Goal: Task Accomplishment & Management: Manage account settings

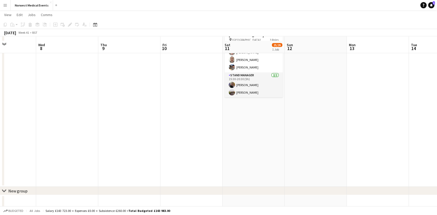
scroll to position [44, 0]
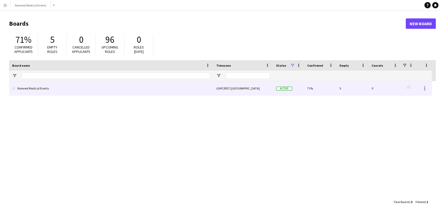
click at [262, 92] on div "(GMT/BST) [GEOGRAPHIC_DATA]" at bounding box center [243, 88] width 60 height 14
click at [189, 84] on link "Norwest Medical Events" at bounding box center [111, 88] width 198 height 15
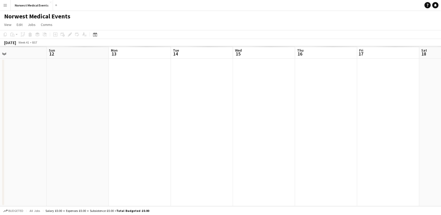
drag, startPoint x: 194, startPoint y: 121, endPoint x: 24, endPoint y: 121, distance: 169.5
click at [24, 121] on app-calendar-viewport "Wed 8 Thu 9 Fri 10 Sat 11 Sun 12 Mon 13 Tue 14 Wed 15 Thu 16 Fri 17 Sat 18 Sun …" at bounding box center [220, 126] width 441 height 160
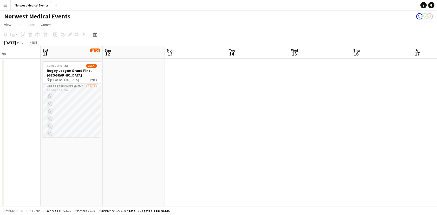
drag, startPoint x: 225, startPoint y: 127, endPoint x: 22, endPoint y: 125, distance: 203.3
click at [22, 125] on app-calendar-viewport "Wed 8 Thu 9 Fri 10 Sat 11 25/26 1 Job Sun 12 Mon 13 Tue 14 Wed 15 Thu 16 Fri 17…" at bounding box center [218, 148] width 437 height 205
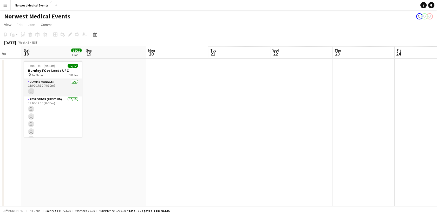
drag, startPoint x: 248, startPoint y: 133, endPoint x: 99, endPoint y: 133, distance: 148.9
click at [99, 133] on app-calendar-viewport "Tue 14 Wed 15 Thu 16 Fri 17 Sat 18 12/12 1 Job Sun 19 Mon 20 Tue 21 Wed 22 Thu …" at bounding box center [218, 148] width 437 height 205
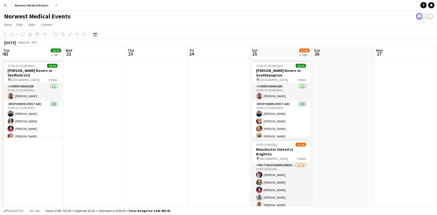
drag, startPoint x: 250, startPoint y: 141, endPoint x: 96, endPoint y: 136, distance: 154.2
click at [97, 136] on app-calendar-viewport "Sat 18 12/12 1 Job Sun 19 Mon 20 Tue 21 10/10 1 Job Wed 22 Thu 23 Fri 24 Sat 25…" at bounding box center [218, 148] width 437 height 205
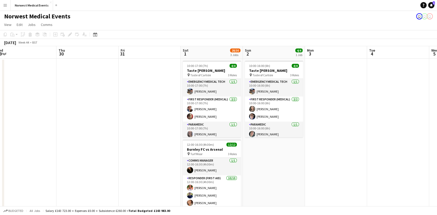
drag, startPoint x: 53, startPoint y: 136, endPoint x: 80, endPoint y: 134, distance: 27.6
click at [38, 134] on app-calendar-viewport "Mon 27 Tue 28 Wed 29 Thu 30 Fri 31 Sat 1 28/30 3 Jobs Sun 2 4/4 1 Job Mon 3 Tue…" at bounding box center [218, 188] width 437 height 284
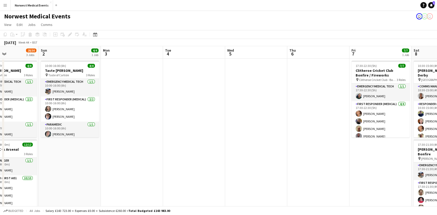
drag, startPoint x: 324, startPoint y: 138, endPoint x: 139, endPoint y: 127, distance: 185.2
click at [139, 127] on app-calendar-viewport "Wed 29 Thu 30 Fri 31 Sat 1 28/30 3 Jobs Sun 2 4/4 1 Job Mon 3 Tue 4 Wed 5 Thu 6…" at bounding box center [218, 188] width 437 height 284
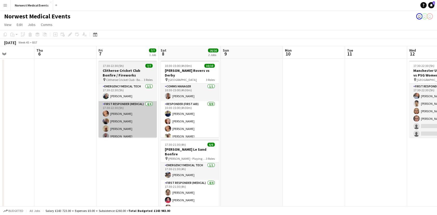
scroll to position [0, 266]
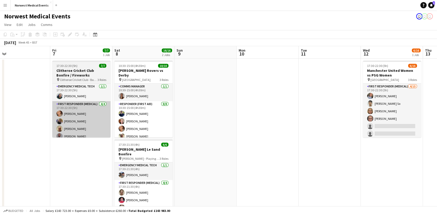
drag, startPoint x: 287, startPoint y: 142, endPoint x: 56, endPoint y: 130, distance: 230.6
click at [76, 135] on app-calendar-viewport "Sun 2 4/4 1 Job Mon 3 Tue 4 Wed 5 Thu 6 Fri 7 7/7 1 Job Sat 8 16/16 2 Jobs Sun …" at bounding box center [218, 188] width 437 height 284
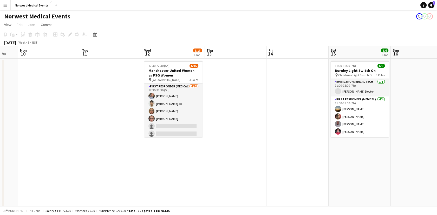
drag, startPoint x: 290, startPoint y: 135, endPoint x: 74, endPoint y: 108, distance: 216.9
click at [80, 112] on app-calendar-viewport "Thu 6 Fri 7 7/7 1 Job Sat 8 16/16 2 Jobs Sun 9 Mon 10 Tue 11 Wed 12 6/16 1 Job …" at bounding box center [218, 188] width 437 height 284
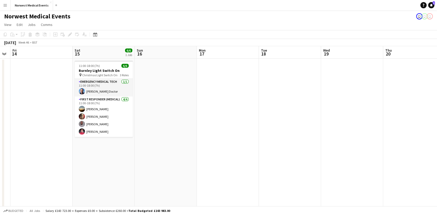
drag, startPoint x: 363, startPoint y: 142, endPoint x: 125, endPoint y: 110, distance: 240.0
click at [125, 110] on app-calendar-viewport "Tue 11 Wed 12 6/16 1 Job Thu 13 Fri 14 Sat 15 6/6 1 Job Sun 16 Mon 17 Tue 18 We…" at bounding box center [218, 188] width 437 height 284
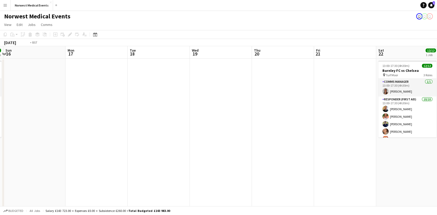
scroll to position [0, 222]
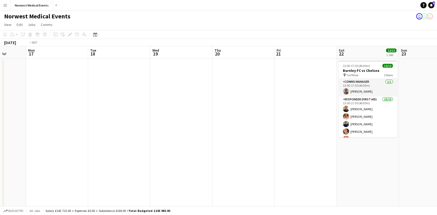
drag, startPoint x: 314, startPoint y: 99, endPoint x: 114, endPoint y: 86, distance: 200.5
click at [114, 86] on app-calendar-viewport "Thu 13 Fri 14 Sat 15 6/6 1 Job Sun 16 Mon 17 Tue 18 Wed 19 Thu 20 Fri 21 Sat 22…" at bounding box center [218, 188] width 437 height 284
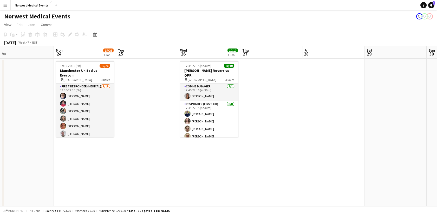
click at [0, 92] on html "Menu Boards Boards Boards All jobs Status Workforce Workforce My Workforce Recr…" at bounding box center [218, 169] width 437 height 339
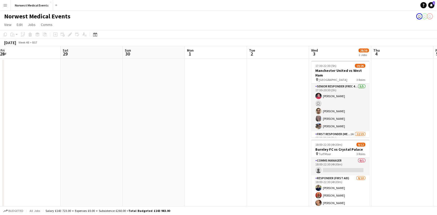
drag, startPoint x: 37, startPoint y: 105, endPoint x: 76, endPoint y: 97, distance: 39.8
click at [37, 105] on app-calendar-viewport "Tue 25 Wed 26 10/10 1 Job Thu 27 Fri 28 Sat 29 Sun 30 Mon 1 Tue 2 Wed 3 28/38 2…" at bounding box center [218, 188] width 437 height 284
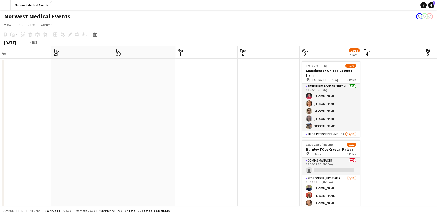
drag, startPoint x: 343, startPoint y: 106, endPoint x: 72, endPoint y: 75, distance: 273.2
click at [72, 75] on app-calendar-viewport "Tue 25 Wed 26 10/10 1 Job Thu 27 Fri 28 Sat 29 Sun 30 Mon 1 Tue 2 Wed 3 28/38 2…" at bounding box center [218, 188] width 437 height 284
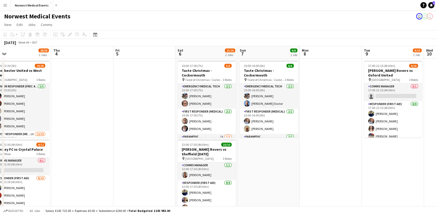
scroll to position [0, 198]
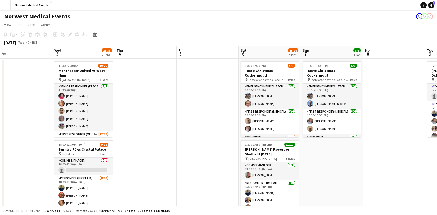
drag, startPoint x: 371, startPoint y: 153, endPoint x: 110, endPoint y: 153, distance: 260.7
click at [110, 153] on app-calendar-viewport "Sun 30 Mon 1 Tue 2 Wed 3 28/38 2 Jobs Thu 4 Fri 5 Sat 6 15/16 2 Jobs Sun 7 6/6 …" at bounding box center [218, 188] width 437 height 284
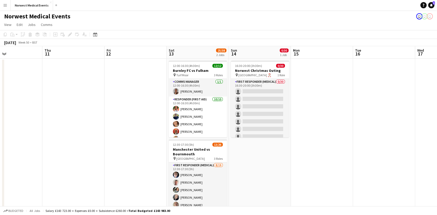
scroll to position [0, 226]
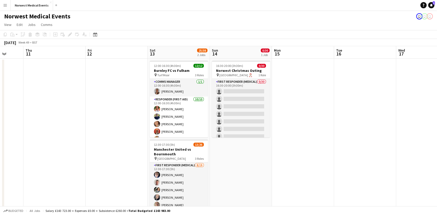
drag, startPoint x: 415, startPoint y: 181, endPoint x: 224, endPoint y: 173, distance: 191.5
click at [226, 180] on app-calendar-viewport "Sun 7 6/6 1 Job Mon 8 Tue 9 9/10 1 Job Wed 10 Thu 11 Fri 12 Sat 13 25/38 2 Jobs…" at bounding box center [218, 188] width 437 height 284
click at [208, 99] on app-date-cell "12:00-16:30 (4h30m) 12/12 Burnley FC vs Fulham pin Turf Moor 3 Roles Comms Mana…" at bounding box center [178, 182] width 62 height 247
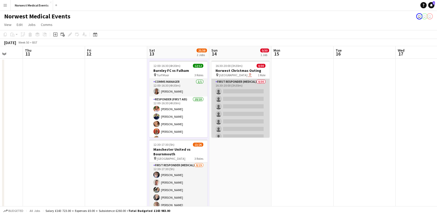
click at [227, 100] on app-card-role "First Responder (Medical) 0/30 16:30-20:00 (3h30m) single-neutral-actions singl…" at bounding box center [240, 197] width 58 height 236
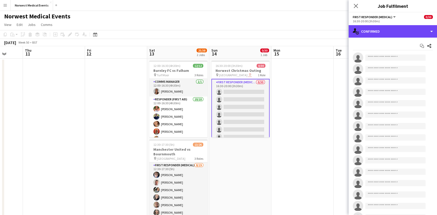
click at [395, 31] on div "single-neutral-actions-check-2 Confirmed" at bounding box center [393, 31] width 88 height 12
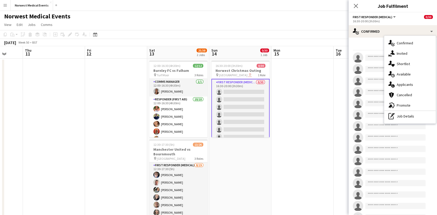
click at [416, 86] on div "single-neutral-actions-information Applicants" at bounding box center [409, 85] width 51 height 10
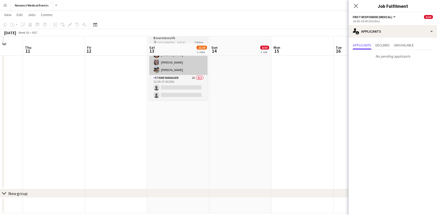
scroll to position [123, 0]
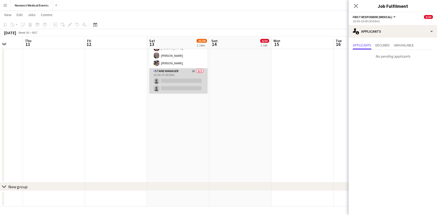
click at [185, 75] on app-card-role "Stand Manager 2A 0/2 12:30-17:30 (5h) single-neutral-actions single-neutral-act…" at bounding box center [178, 80] width 58 height 25
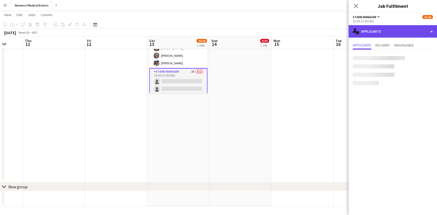
click at [363, 32] on div "single-neutral-actions-information Applicants" at bounding box center [393, 31] width 88 height 12
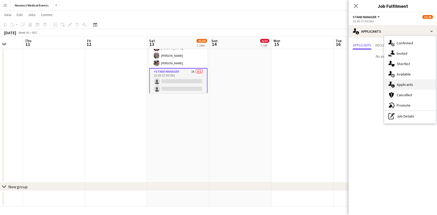
click at [398, 85] on span "Applicants" at bounding box center [405, 84] width 16 height 5
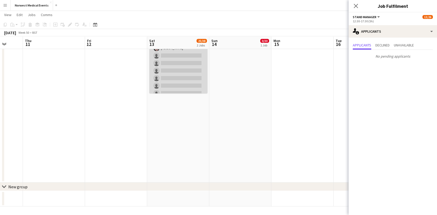
click at [174, 82] on app-card-role "First Responder (Medical) 8/19 12:30-17:30 (5h) Phil Brown Jordan Preston Erin …" at bounding box center [178, 59] width 58 height 153
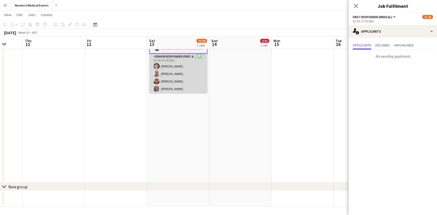
click at [174, 81] on app-card-role "Senior Responder (FREC 4 or Above) 5/5 12:30-17:30 (5h) Paul Smith David Bates …" at bounding box center [178, 78] width 58 height 48
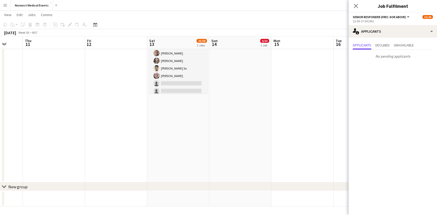
click at [174, 81] on app-card-role "First Responder (Medical) 8/19 12:30-17:30 (5h) Phil Brown Jordan Preston Erin …" at bounding box center [178, 87] width 58 height 153
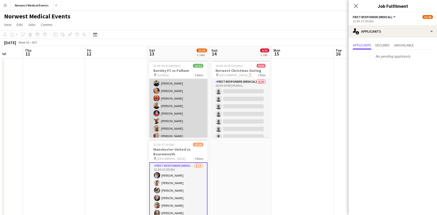
scroll to position [0, 0]
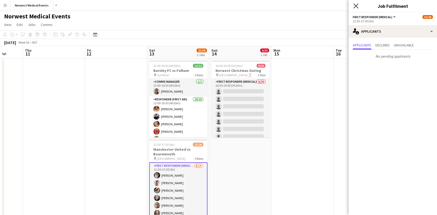
click at [354, 7] on icon "Close pop-in" at bounding box center [355, 5] width 5 height 5
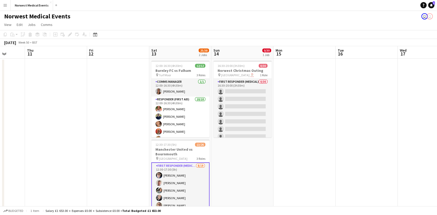
scroll to position [0, 221]
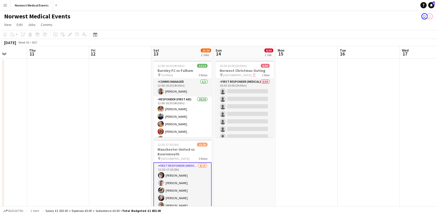
drag, startPoint x: 202, startPoint y: 90, endPoint x: 206, endPoint y: 126, distance: 35.6
click at [206, 126] on app-calendar-viewport "Sun 7 6/6 1 Job Mon 8 Tue 9 9/10 1 Job Wed 10 Thu 11 Fri 12 Sat 13 25/38 2 Jobs…" at bounding box center [218, 188] width 437 height 284
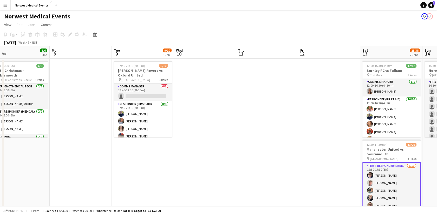
scroll to position [0, 120]
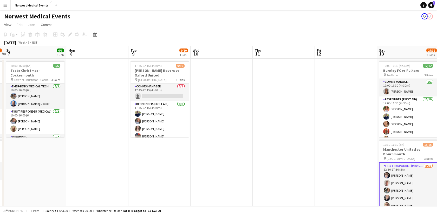
drag, startPoint x: 171, startPoint y: 103, endPoint x: 345, endPoint y: 96, distance: 174.3
click at [345, 96] on app-calendar-viewport "Fri 5 Sat 6 15/16 2 Jobs Sun 7 6/6 1 Job Mon 8 Tue 9 9/10 1 Job Wed 10 Thu 11 F…" at bounding box center [218, 188] width 437 height 284
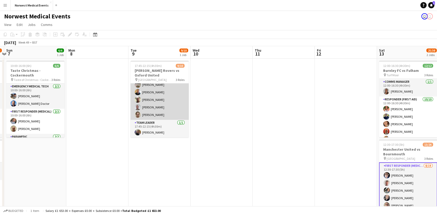
scroll to position [0, 0]
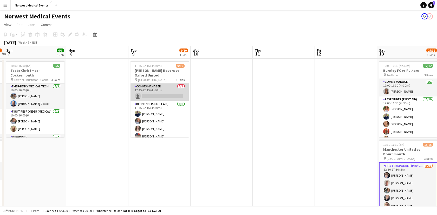
click at [168, 100] on app-card-role "Comms Manager 0/1 17:45-22:15 (4h30m) single-neutral-actions" at bounding box center [159, 93] width 58 height 18
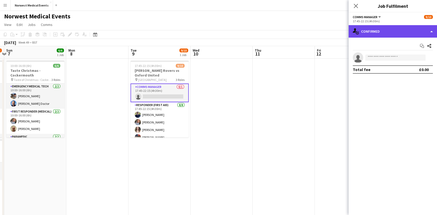
click at [366, 30] on div "single-neutral-actions-check-2 Confirmed" at bounding box center [393, 31] width 88 height 12
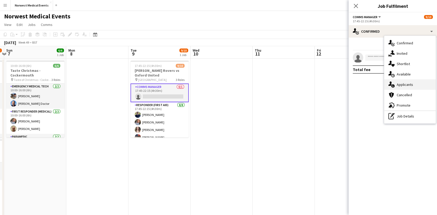
click at [403, 90] on div "cancellation Cancelled" at bounding box center [409, 95] width 51 height 10
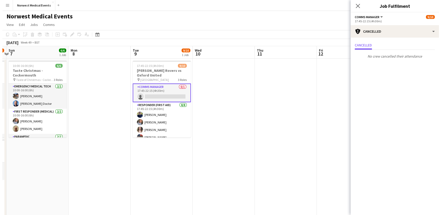
scroll to position [0, 148]
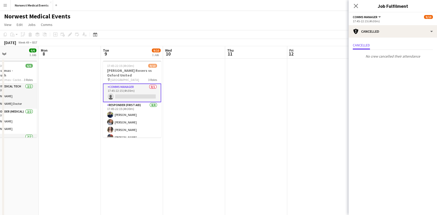
drag, startPoint x: 204, startPoint y: 115, endPoint x: 512, endPoint y: 116, distance: 308.5
click at [437, 116] on html "Menu Boards Boards Boards All jobs Status Workforce Workforce My Workforce Recr…" at bounding box center [218, 169] width 437 height 339
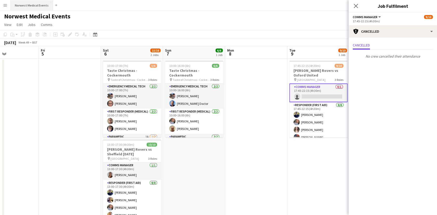
click at [20, 2] on button "Norwest Medical Events Close" at bounding box center [32, 5] width 42 height 10
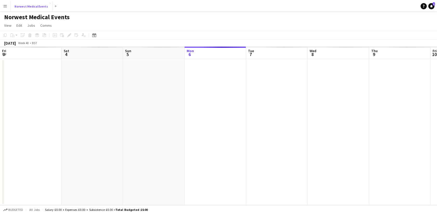
scroll to position [0, 124]
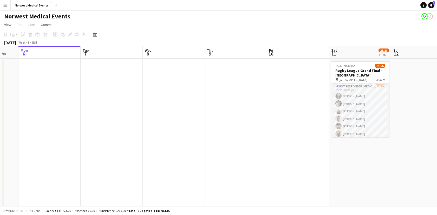
drag, startPoint x: 262, startPoint y: 138, endPoint x: 40, endPoint y: 136, distance: 222.8
click at [36, 137] on app-calendar-viewport "Fri 3 Sat 4 36/37 2 Jobs Sun 5 Mon 6 Tue 7 Wed 8 Thu 9 Fri 10 Sat 11 25/26 1 Jo…" at bounding box center [218, 148] width 437 height 205
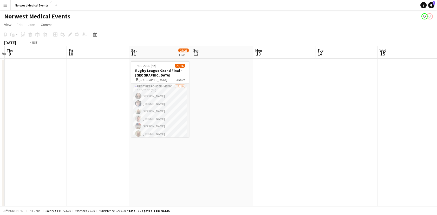
drag, startPoint x: 335, startPoint y: 133, endPoint x: 61, endPoint y: 129, distance: 274.5
click at [61, 129] on app-calendar-viewport "Mon 6 Tue 7 Wed 8 Thu 9 Fri 10 Sat 11 25/26 1 Job Sun 12 Mon 13 Tue 14 Wed 15 T…" at bounding box center [218, 148] width 437 height 205
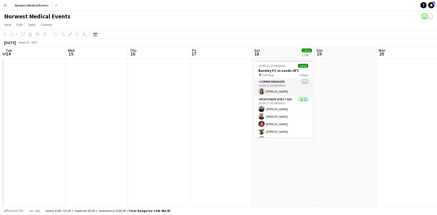
scroll to position [0, 168]
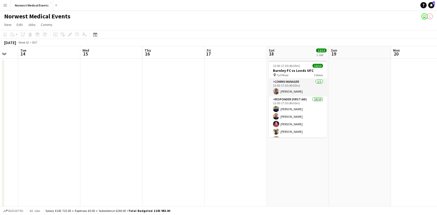
drag, startPoint x: 350, startPoint y: 147, endPoint x: 83, endPoint y: 149, distance: 266.4
click at [83, 149] on app-calendar-viewport "Sat 11 25/26 1 Job Sun 12 Mon 13 Tue 14 Wed 15 Thu 16 Fri 17 Sat 18 12/12 1 Job…" at bounding box center [218, 148] width 437 height 205
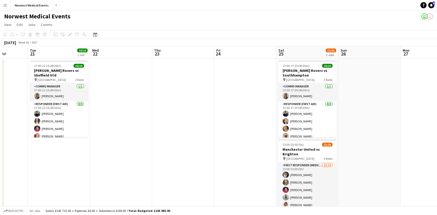
drag, startPoint x: 248, startPoint y: 137, endPoint x: 200, endPoint y: 137, distance: 47.6
click at [201, 137] on app-calendar-viewport "Sat 18 12/12 1 Job Sun 19 Mon 20 Tue 21 10/10 1 Job Wed 22 Thu 23 Fri 24 Sat 25…" at bounding box center [218, 148] width 437 height 205
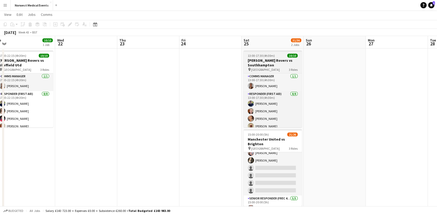
scroll to position [0, 0]
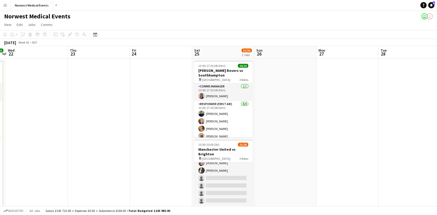
drag, startPoint x: 180, startPoint y: 126, endPoint x: 150, endPoint y: 125, distance: 29.6
click at [150, 125] on app-calendar-viewport "Sat 18 12/12 1 Job Sun 19 Mon 20 Tue 21 10/10 1 Job Wed 22 Thu 23 Fri 24 Sat 25…" at bounding box center [218, 148] width 437 height 205
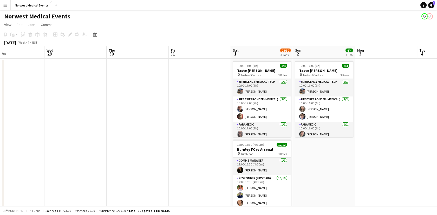
drag, startPoint x: 373, startPoint y: 125, endPoint x: 137, endPoint y: 126, distance: 236.0
click at [137, 126] on app-calendar-viewport "Fri 24 Sat 25 31/36 2 Jobs Sun 26 Mon 27 Tue 28 Wed 29 Thu 30 Fri 31 Sat 1 28/3…" at bounding box center [218, 188] width 437 height 284
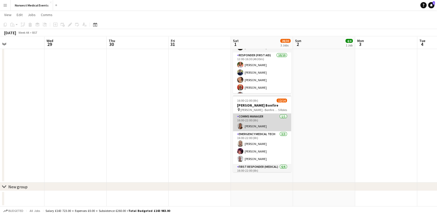
scroll to position [97, 0]
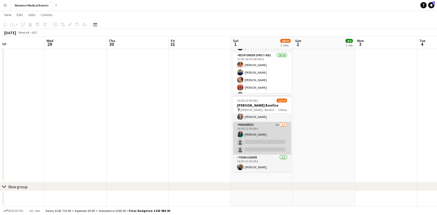
click at [268, 137] on app-card-role "Paramedic 1A 1/3 16:00-22:00 (6h) Chloe Webster single-neutral-actions single-n…" at bounding box center [262, 138] width 58 height 33
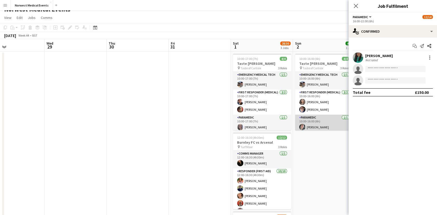
scroll to position [0, 0]
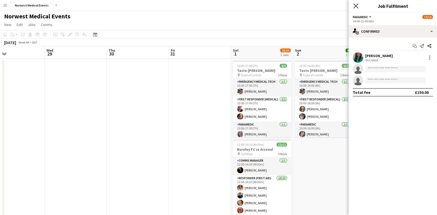
click at [357, 5] on icon at bounding box center [355, 5] width 5 height 5
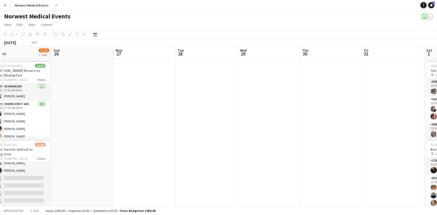
drag, startPoint x: 204, startPoint y: 147, endPoint x: 467, endPoint y: 153, distance: 262.6
click at [437, 153] on html "Menu Boards Boards Boards All jobs Status Workforce Workforce My Workforce Recr…" at bounding box center [218, 169] width 437 height 339
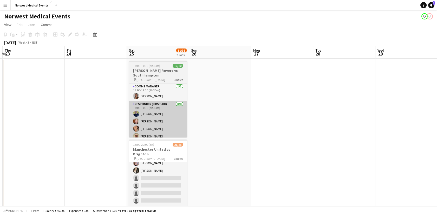
drag, startPoint x: 170, startPoint y: 142, endPoint x: 367, endPoint y: 129, distance: 197.4
click at [437, 140] on html "Menu Boards Boards Boards All jobs Status Workforce Workforce My Workforce Recr…" at bounding box center [218, 169] width 437 height 339
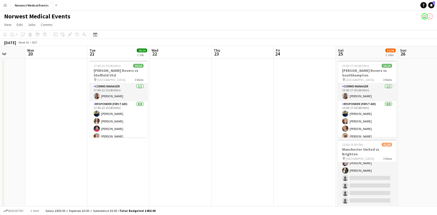
drag, startPoint x: 130, startPoint y: 109, endPoint x: 428, endPoint y: 109, distance: 297.6
click at [428, 109] on app-calendar-viewport "Fri 17 Sat 18 12/12 1 Job Sun 19 Mon 20 Tue 21 10/10 1 Job Wed 22 Thu 23 Fri 24…" at bounding box center [218, 188] width 437 height 284
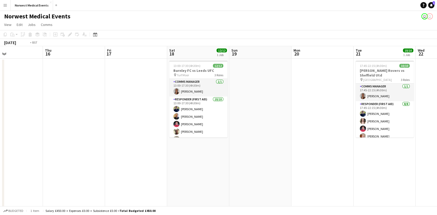
drag, startPoint x: 146, startPoint y: 136, endPoint x: 333, endPoint y: 148, distance: 187.6
click at [332, 148] on app-calendar-viewport "Mon 13 Tue 14 Wed 15 Thu 16 Fri 17 Sat 18 12/12 1 Job Sun 19 Mon 20 Tue 21 10/1…" at bounding box center [218, 188] width 437 height 284
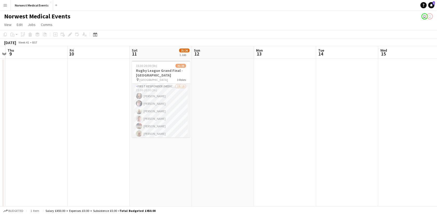
drag, startPoint x: 146, startPoint y: 132, endPoint x: 386, endPoint y: 157, distance: 241.5
click at [386, 157] on app-calendar-viewport "Mon 6 Tue 7 Wed 8 Thu 9 Fri 10 Sat 11 25/26 1 Job Sun 12 Mon 13 Tue 14 Wed 15 T…" at bounding box center [218, 188] width 437 height 284
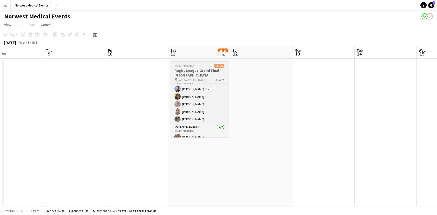
scroll to position [166, 0]
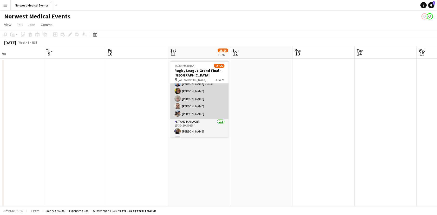
click at [189, 105] on app-card-role "Senior Responder (FREC 4 or Above) 5/5 15:30-20:30 (5h) Ronnie Doctor Ruth Nayl…" at bounding box center [199, 95] width 58 height 48
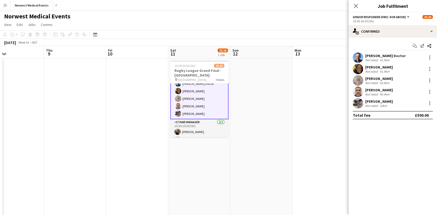
scroll to position [137, 0]
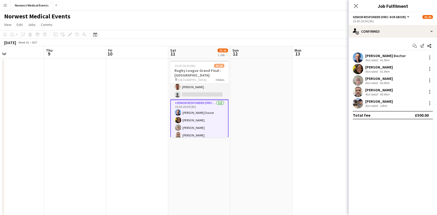
click at [28, 144] on app-date-cell at bounding box center [13, 182] width 62 height 247
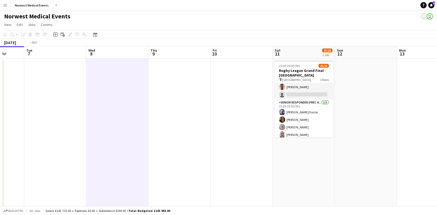
drag, startPoint x: 263, startPoint y: 125, endPoint x: 212, endPoint y: 127, distance: 50.7
click at [319, 127] on app-calendar-viewport "Sat 4 36/37 2 Jobs Sun 5 Mon 6 Tue 7 Wed 8 Thu 9 Fri 10 Sat 11 25/26 1 Job Sun …" at bounding box center [218, 188] width 437 height 284
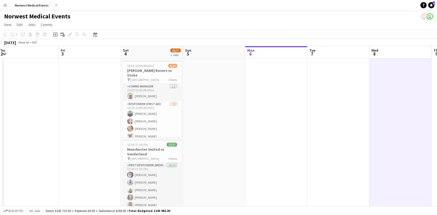
drag, startPoint x: 163, startPoint y: 127, endPoint x: 329, endPoint y: 139, distance: 165.7
click at [329, 139] on app-calendar-viewport "Tue 30 Wed 1 Thu 2 Fri 3 Sat 4 36/37 2 Jobs Sun 5 Mon 6 Tue 7 Wed 8 Thu 9 Fri 1…" at bounding box center [218, 188] width 437 height 284
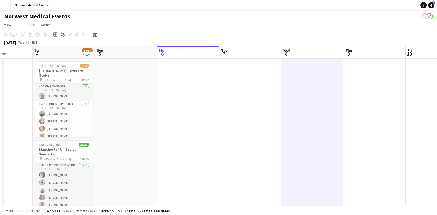
drag, startPoint x: 210, startPoint y: 129, endPoint x: 116, endPoint y: 126, distance: 93.4
click at [95, 126] on app-calendar-viewport "Tue 30 10/10 1 Job Wed 1 Thu 2 Fri 3 Sat 4 36/37 2 Jobs Sun 5 Mon 6 Tue 7 Wed 8…" at bounding box center [218, 188] width 437 height 284
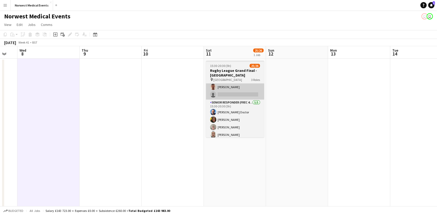
drag, startPoint x: 229, startPoint y: 155, endPoint x: 222, endPoint y: 86, distance: 68.9
click at [228, 150] on app-calendar-viewport "Sat 4 36/37 2 Jobs Sun 5 Mon 6 Tue 7 Wed 8 Thu 9 Fri 10 Sat 11 25/26 1 Job Sun …" at bounding box center [218, 188] width 437 height 284
click at [228, 69] on h3 "Rugby League Grand Final - [GEOGRAPHIC_DATA]" at bounding box center [234, 72] width 58 height 9
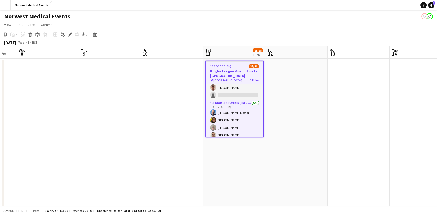
click at [232, 64] on div "15:30-20:30 (5h) 25/26" at bounding box center [234, 66] width 57 height 4
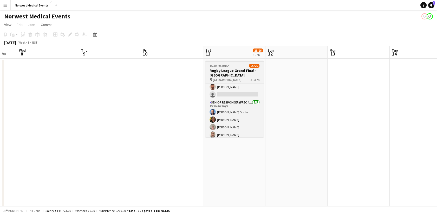
click at [232, 64] on div "15:30-20:30 (5h) 25/26" at bounding box center [234, 66] width 58 height 4
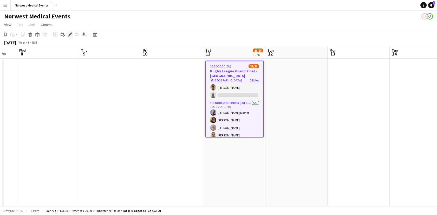
click at [69, 35] on icon at bounding box center [69, 34] width 3 height 3
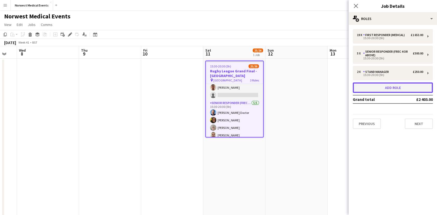
click at [399, 87] on button "Add role" at bounding box center [393, 88] width 80 height 10
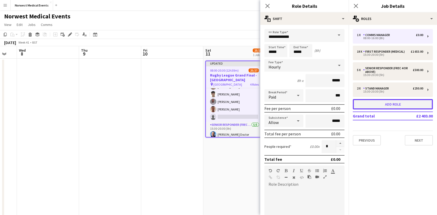
scroll to position [155, 0]
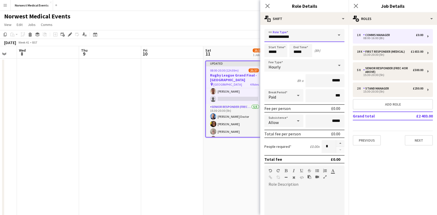
click at [294, 40] on input "**********" at bounding box center [304, 35] width 80 height 13
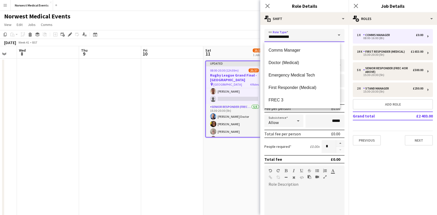
click at [294, 40] on input "**********" at bounding box center [304, 35] width 80 height 13
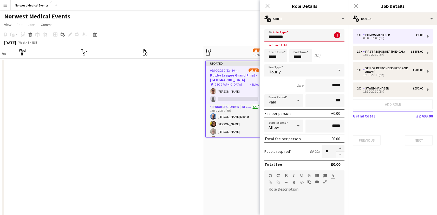
click at [291, 40] on input "*********" at bounding box center [304, 35] width 80 height 13
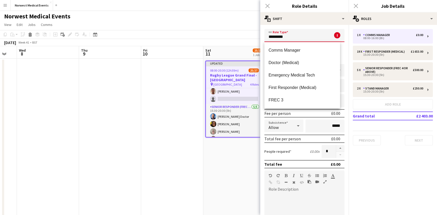
click at [291, 40] on input "*********" at bounding box center [304, 35] width 80 height 13
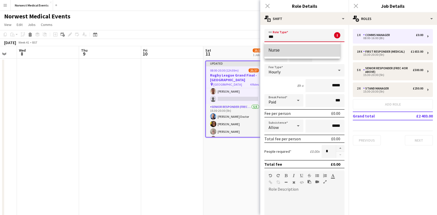
click at [307, 52] on span "Nurse" at bounding box center [301, 50] width 67 height 5
type input "*****"
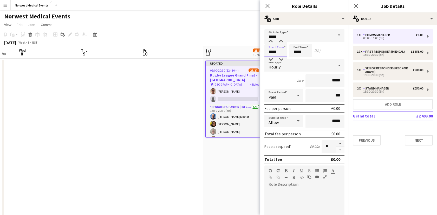
click at [285, 49] on input "*****" at bounding box center [275, 50] width 23 height 13
click at [276, 50] on input "*****" at bounding box center [275, 50] width 23 height 13
type input "*****"
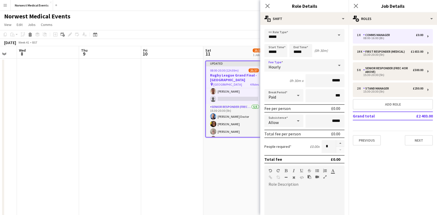
click at [289, 69] on div "Hourly" at bounding box center [299, 65] width 70 height 12
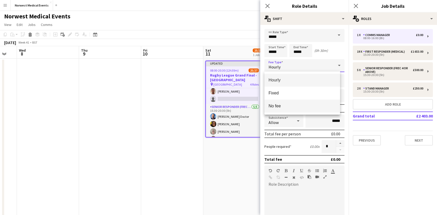
click at [291, 101] on mat-option "No fee" at bounding box center [302, 106] width 76 height 13
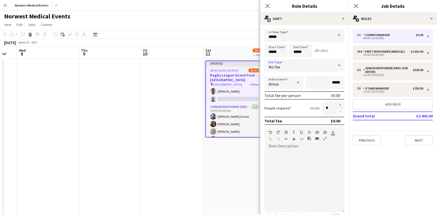
click at [284, 69] on div "No fee" at bounding box center [299, 65] width 70 height 12
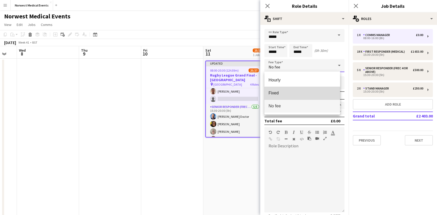
click at [287, 94] on span "Fixed" at bounding box center [301, 93] width 67 height 5
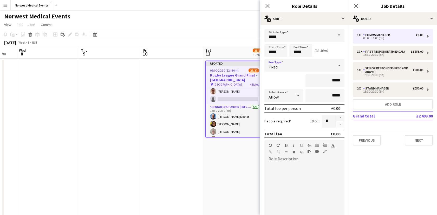
click at [277, 100] on div "Allow" at bounding box center [278, 95] width 29 height 12
drag, startPoint x: 291, startPoint y: 125, endPoint x: 291, endPoint y: 119, distance: 6.0
click at [290, 124] on span "Don't allow" at bounding box center [282, 123] width 29 height 5
click at [322, 82] on input "*****" at bounding box center [324, 80] width 39 height 13
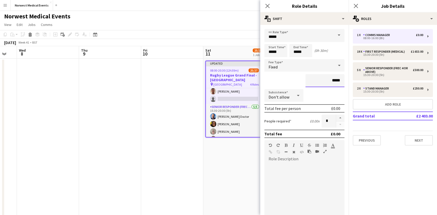
click at [322, 82] on input "*****" at bounding box center [324, 80] width 39 height 13
type input "****"
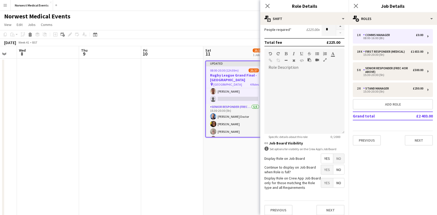
scroll to position [96, 0]
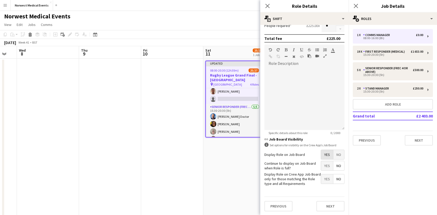
click at [323, 157] on span "Yes" at bounding box center [327, 154] width 12 height 9
click at [324, 168] on span "Yes" at bounding box center [327, 165] width 12 height 9
click at [323, 176] on span "Yes" at bounding box center [327, 179] width 12 height 9
drag, startPoint x: 329, startPoint y: 205, endPoint x: 346, endPoint y: 191, distance: 21.8
click at [329, 205] on button "Next" at bounding box center [330, 206] width 28 height 10
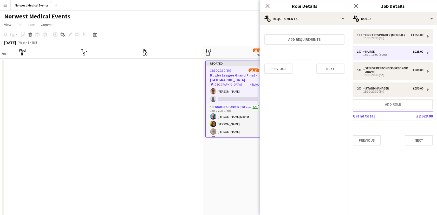
scroll to position [0, 0]
click at [331, 68] on button "Next" at bounding box center [330, 69] width 28 height 10
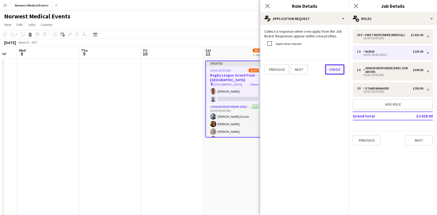
click at [331, 68] on button "Finish" at bounding box center [334, 69] width 19 height 10
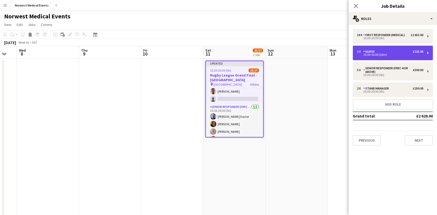
click at [377, 55] on div "15:30-16:00 (30m)" at bounding box center [390, 55] width 66 height 3
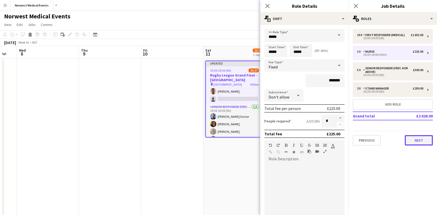
click at [421, 145] on button "Next" at bounding box center [419, 140] width 28 height 10
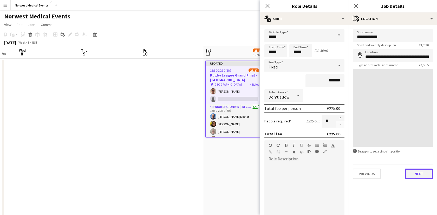
click at [419, 174] on button "Next" at bounding box center [419, 174] width 28 height 10
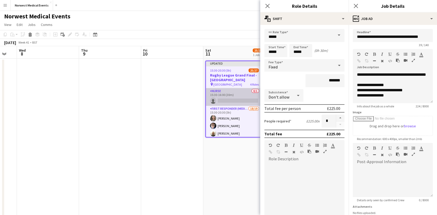
click at [227, 99] on app-card-role "Nurse 0/1 15:30-16:00 (30m) single-neutral-actions" at bounding box center [234, 97] width 57 height 18
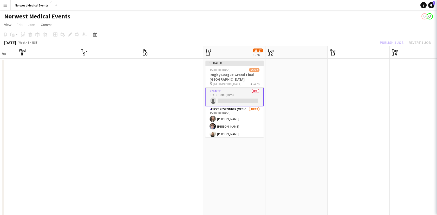
scroll to position [0, 232]
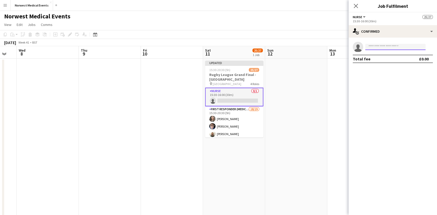
click at [402, 48] on input at bounding box center [395, 47] width 60 height 6
type input "***"
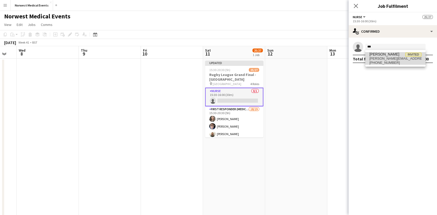
click at [412, 55] on span "Invited" at bounding box center [413, 55] width 16 height 4
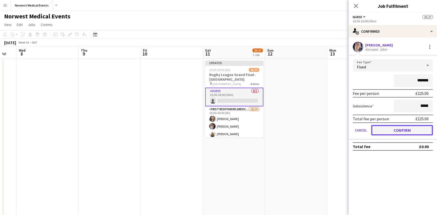
click at [402, 127] on button "Confirm" at bounding box center [402, 130] width 62 height 10
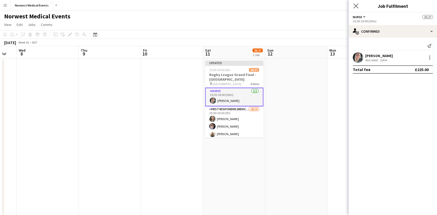
click at [358, 6] on app-icon "Close pop-in" at bounding box center [356, 6] width 8 height 8
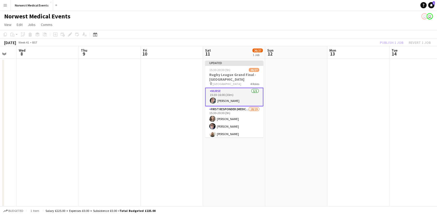
click at [386, 43] on div "Publish 1 job Revert 1 job" at bounding box center [405, 42] width 63 height 7
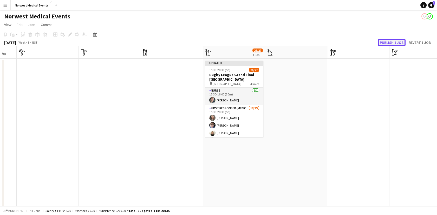
click at [386, 43] on button "Publish 1 job" at bounding box center [392, 42] width 28 height 7
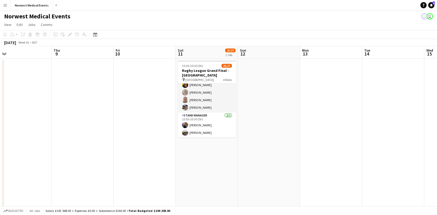
scroll to position [0, 259]
drag, startPoint x: 252, startPoint y: 132, endPoint x: 227, endPoint y: 123, distance: 26.6
click at [227, 123] on app-calendar-viewport "Sat 4 36/37 2 Jobs Sun 5 Mon 6 Tue 7 Wed 8 Thu 9 Fri 10 Sat 11 25/27 1 Job Sun …" at bounding box center [218, 188] width 437 height 284
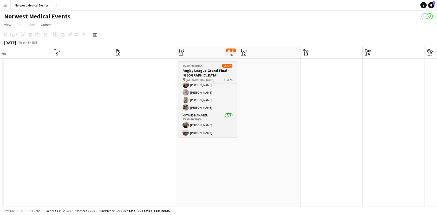
click at [214, 74] on h3 "Rugby League Grand Final - [GEOGRAPHIC_DATA]" at bounding box center [207, 72] width 58 height 9
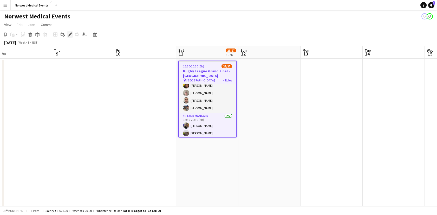
click at [69, 34] on icon "Edit" at bounding box center [70, 34] width 4 height 4
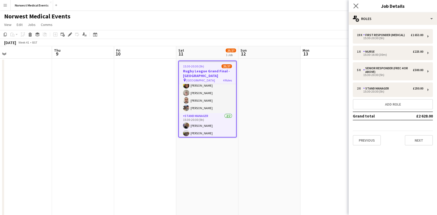
click at [356, 2] on app-icon "Close pop-in" at bounding box center [356, 6] width 8 height 8
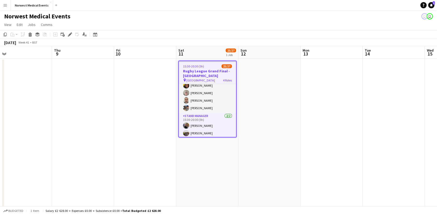
click at [199, 71] on h3 "Rugby League Grand Final - [GEOGRAPHIC_DATA]" at bounding box center [207, 73] width 57 height 9
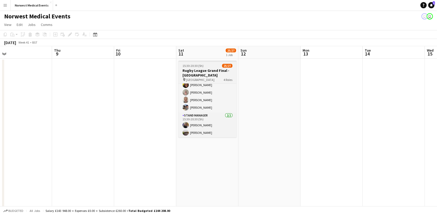
click at [199, 71] on h3 "Rugby League Grand Final - [GEOGRAPHIC_DATA]" at bounding box center [207, 72] width 58 height 9
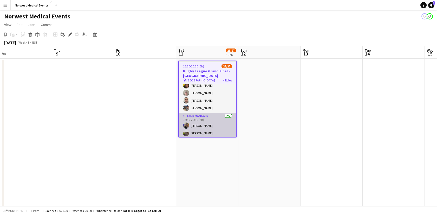
click at [196, 134] on app-card-role "Stand Manager 2/2 15:30-20:30 (5h) Jordan Marsden Garry Pamment" at bounding box center [207, 125] width 57 height 25
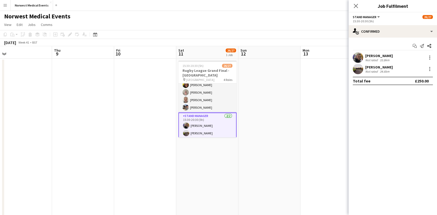
drag, startPoint x: 398, startPoint y: 68, endPoint x: 366, endPoint y: 57, distance: 33.7
click at [366, 57] on div "Jordan Marsden Not rated 33.8km Garry Pamment Not rated 34.6km" at bounding box center [393, 64] width 88 height 22
copy div "Jordan Marsden Not rated 33.8km Garry Pamment"
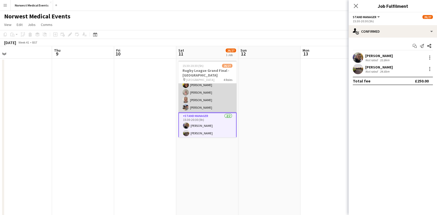
click at [207, 106] on app-card-role "Senior Responder (FREC 4 or Above) 5/5 15:30-20:30 (5h) Ronnie Doctor Ruth Nayl…" at bounding box center [207, 89] width 58 height 48
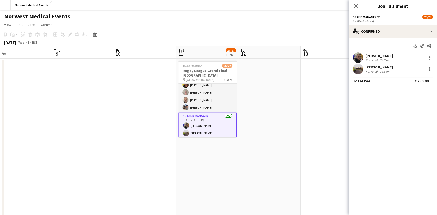
scroll to position [190, 0]
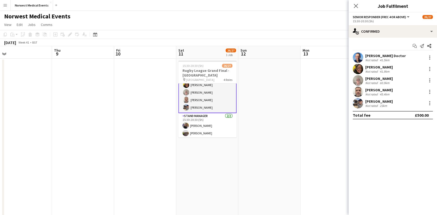
drag, startPoint x: 410, startPoint y: 101, endPoint x: 361, endPoint y: 59, distance: 63.9
click at [361, 59] on div "Ronnie Doctor Not rated 41.5km Ruth Naylor-Thomas Not rated 41.9km Keith Russel…" at bounding box center [393, 81] width 88 height 56
copy div "Ronnie Doctor Not rated 41.5km Ruth Naylor-Thomas Not rated 41.9km Keith Russel…"
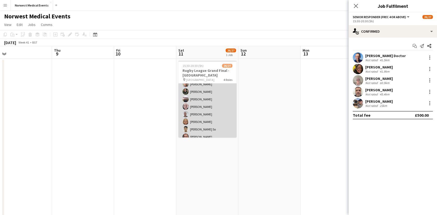
click at [232, 104] on app-card-role "First Responder (Medical) 18/19 15:30-20:30 (5h) Kayleigh O'Donnell Phil Brown …" at bounding box center [207, 103] width 58 height 153
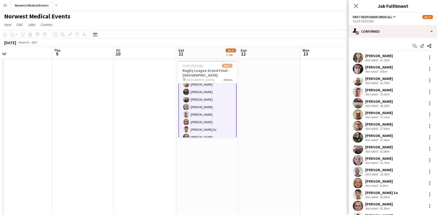
scroll to position [68, 0]
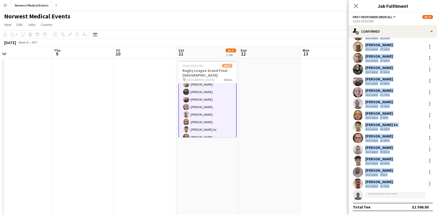
drag, startPoint x: 350, startPoint y: 53, endPoint x: 431, endPoint y: 196, distance: 164.9
click at [431, 196] on div "Kayleigh O'Donnell Not rated 41.7km Phil Brown Not rated 65km William Baldwin N…" at bounding box center [393, 92] width 88 height 216
copy div "Kayleigh O'Donnell Not rated 41.7km Phil Brown Not rated 65km William Baldwin N…"
click at [287, 99] on app-date-cell at bounding box center [269, 182] width 62 height 247
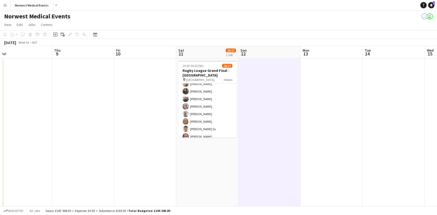
scroll to position [75, 0]
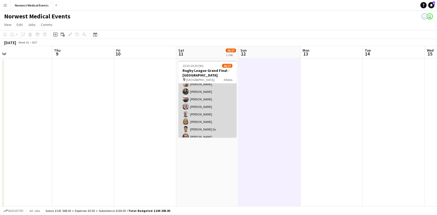
click at [203, 108] on app-card-role "First Responder (Medical) 18/19 15:30-20:30 (5h) Kayleigh O'Donnell Phil Brown …" at bounding box center [207, 103] width 58 height 153
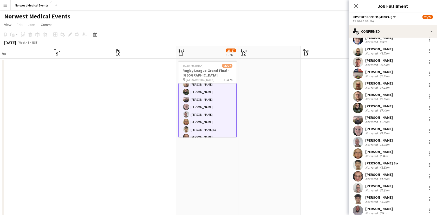
scroll to position [68, 0]
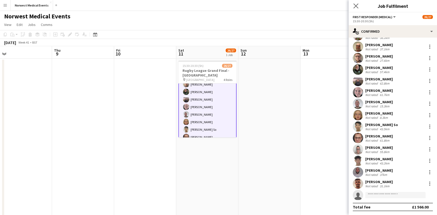
click at [353, 8] on icon "Close pop-in" at bounding box center [355, 5] width 5 height 5
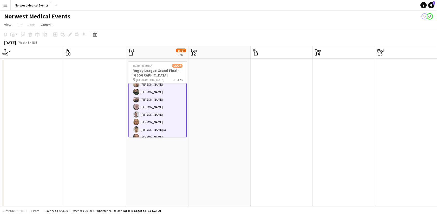
drag, startPoint x: 370, startPoint y: 115, endPoint x: 178, endPoint y: 112, distance: 192.1
click at [168, 114] on app-calendar-viewport "Mon 6 Tue 7 Wed 8 Thu 9 Fri 10 Sat 11 26/27 1 Job Sun 12 Mon 13 Tue 14 Wed 15 T…" at bounding box center [218, 188] width 437 height 284
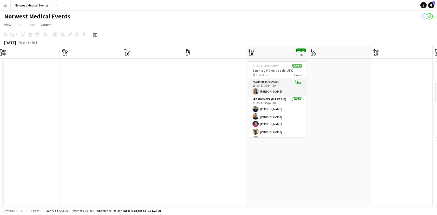
drag, startPoint x: 250, startPoint y: 122, endPoint x: 132, endPoint y: 120, distance: 118.0
click at [132, 120] on app-calendar-viewport "Sat 11 26/27 1 Job Sun 12 Mon 13 Tue 14 Wed 15 Thu 16 Fri 17 Sat 18 12/12 1 Job…" at bounding box center [218, 188] width 437 height 284
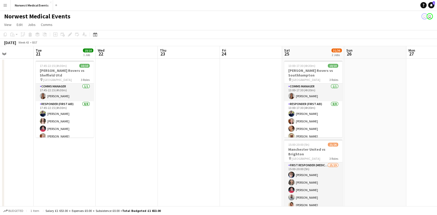
drag, startPoint x: 350, startPoint y: 165, endPoint x: 75, endPoint y: 165, distance: 275.0
click at [75, 165] on app-calendar-viewport "Fri 17 Sat 18 12/12 1 Job Sun 19 Mon 20 Tue 21 10/10 1 Job Wed 22 Thu 23 Fri 24…" at bounding box center [218, 188] width 437 height 284
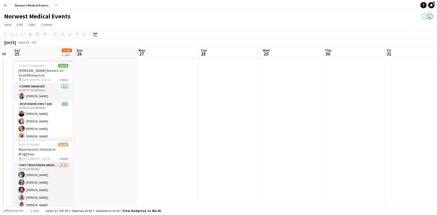
drag, startPoint x: 389, startPoint y: 134, endPoint x: 119, endPoint y: 138, distance: 270.3
click at [119, 138] on app-calendar-viewport "Tue 21 10/10 1 Job Wed 22 Thu 23 Fri 24 Sat 25 31/36 2 Jobs Sun 26 Mon 27 Tue 2…" at bounding box center [218, 188] width 437 height 284
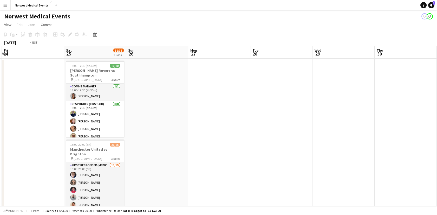
drag, startPoint x: 12, startPoint y: 143, endPoint x: 4, endPoint y: 142, distance: 8.7
click at [4, 142] on div "chevron-right New group Tue 21 10/10 1 Job Wed 22 Thu 23 Fri 24 Sat 25 31/36 2 …" at bounding box center [218, 188] width 437 height 284
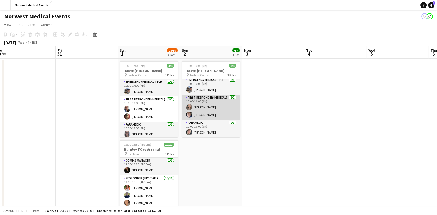
scroll to position [0, 0]
click at [207, 106] on app-card-role "First Responder (Medical) 2/2 10:00-16:00 (6h) Kayleigh O'Donnell Phil Brown" at bounding box center [211, 109] width 58 height 25
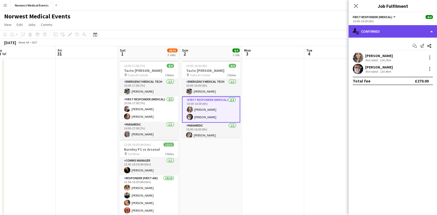
drag, startPoint x: 363, startPoint y: 31, endPoint x: 366, endPoint y: 32, distance: 3.6
click at [363, 30] on div "single-neutral-actions-check-2 Confirmed" at bounding box center [393, 31] width 88 height 12
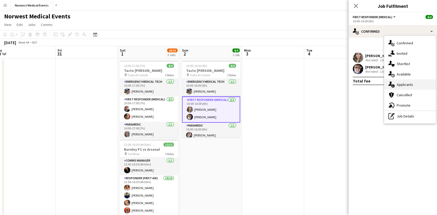
click at [420, 82] on div "single-neutral-actions-information Applicants" at bounding box center [409, 85] width 51 height 10
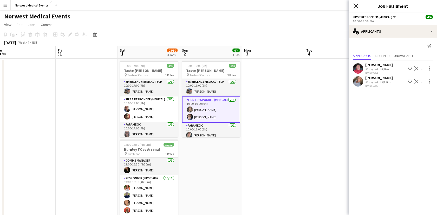
click at [355, 7] on icon "Close pop-in" at bounding box center [355, 5] width 5 height 5
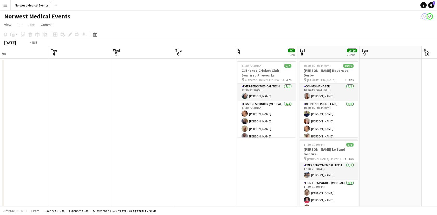
drag, startPoint x: 200, startPoint y: 139, endPoint x: 72, endPoint y: 138, distance: 127.9
click at [72, 138] on app-calendar-viewport "Fri 31 Sat 1 28/30 3 Jobs Sun 2 4/4 1 Job Mon 3 Tue 4 Wed 5 Thu 6 Fri 7 7/7 1 J…" at bounding box center [218, 188] width 437 height 284
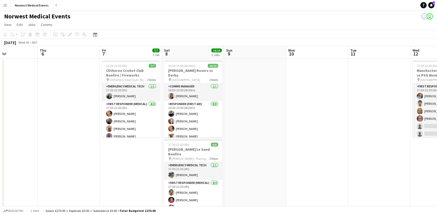
scroll to position [0, 231]
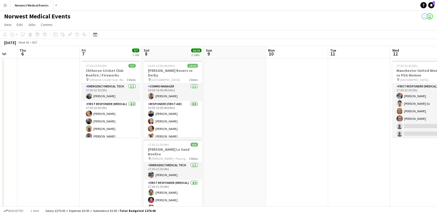
drag, startPoint x: 140, startPoint y: 158, endPoint x: 120, endPoint y: 158, distance: 20.3
click at [120, 158] on app-calendar-viewport "Sun 2 4/4 1 Job Mon 3 Tue 4 Wed 5 Thu 6 Fri 7 7/7 1 Job Sat 8 16/16 2 Jobs Sun …" at bounding box center [218, 188] width 437 height 284
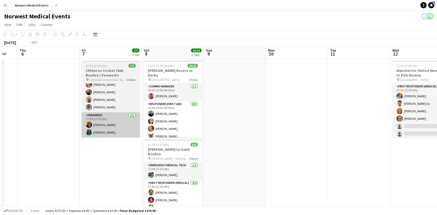
scroll to position [0, 177]
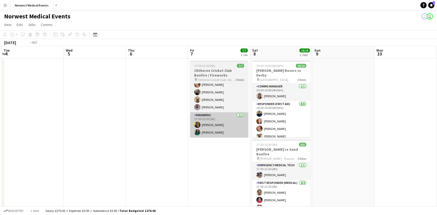
drag, startPoint x: 219, startPoint y: 123, endPoint x: 397, endPoint y: 123, distance: 178.3
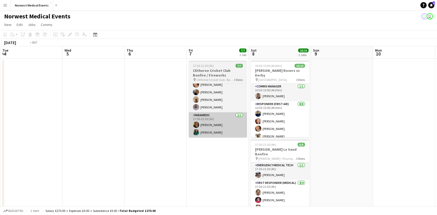
click at [398, 124] on app-calendar-viewport "Sun 2 4/4 1 Job Mon 3 Tue 4 Wed 5 Thu 6 Fri 7 7/7 1 Job Sat 8 16/16 2 Jobs Sun …" at bounding box center [218, 188] width 437 height 284
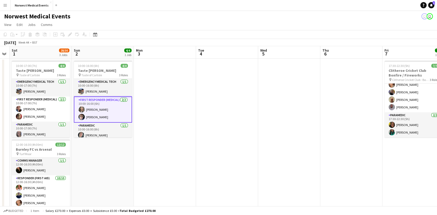
scroll to position [0, 125]
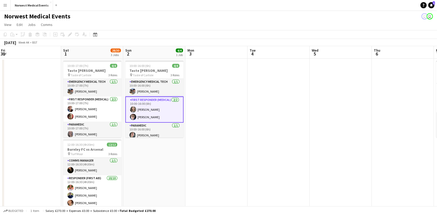
drag, startPoint x: 280, startPoint y: 167, endPoint x: 326, endPoint y: 173, distance: 47.0
click at [326, 173] on app-calendar-viewport "Wed 29 Thu 30 Fri 31 Sat 1 28/30 3 Jobs Sun 2 4/4 1 Job Mon 3 Tue 4 Wed 5 Thu 6…" at bounding box center [218, 188] width 437 height 284
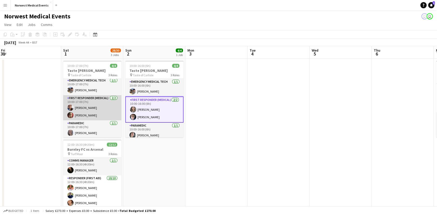
scroll to position [2, 0]
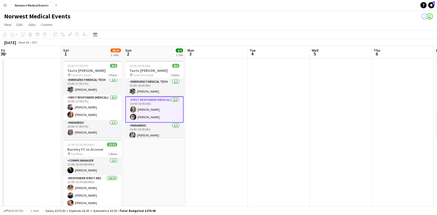
click at [224, 156] on app-date-cell at bounding box center [216, 182] width 62 height 247
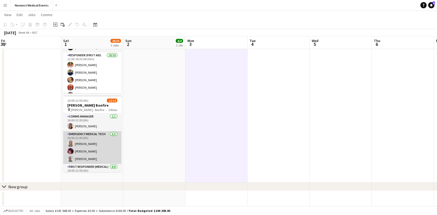
scroll to position [97, 0]
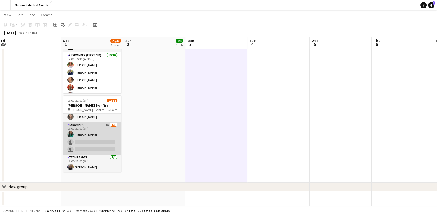
click at [96, 143] on app-card-role "Paramedic 1A 1/3 16:00-22:00 (6h) Chloe Webster single-neutral-actions single-n…" at bounding box center [92, 138] width 58 height 33
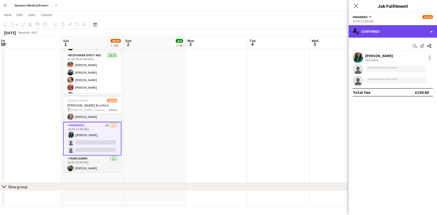
click at [381, 30] on div "single-neutral-actions-check-2 Confirmed" at bounding box center [393, 31] width 88 height 12
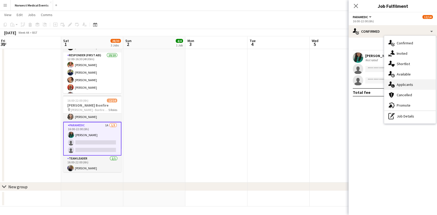
click at [410, 88] on div "single-neutral-actions-information Applicants" at bounding box center [409, 85] width 51 height 10
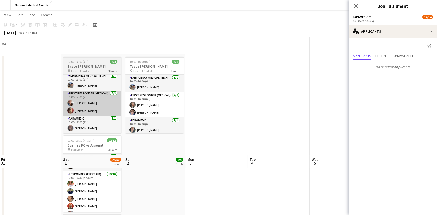
scroll to position [0, 0]
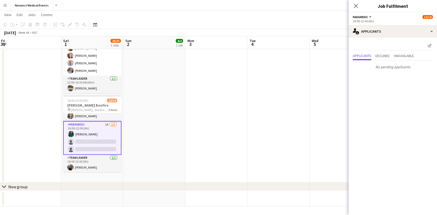
click at [355, 8] on app-icon "Close pop-in" at bounding box center [356, 6] width 6 height 6
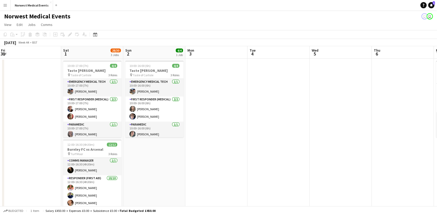
scroll to position [0, 196]
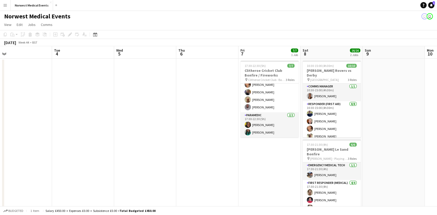
drag, startPoint x: 297, startPoint y: 122, endPoint x: 102, endPoint y: 123, distance: 195.5
click at [102, 123] on app-calendar-viewport "Fri 31 Sat 1 28/30 3 Jobs Sun 2 4/4 1 Job Mon 3 Tue 4 Wed 5 Thu 6 Fri 7 7/7 1 J…" at bounding box center [218, 188] width 437 height 284
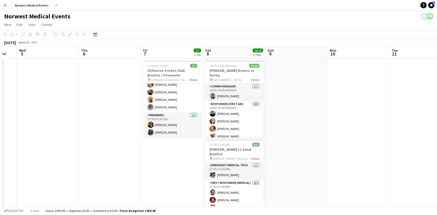
scroll to position [0, 170]
drag, startPoint x: 268, startPoint y: 177, endPoint x: 170, endPoint y: 164, distance: 98.4
click at [170, 164] on app-calendar-viewport "Sun 2 4/4 1 Job Mon 3 Tue 4 Wed 5 Thu 6 Fri 7 7/7 1 Job Sat 8 16/16 2 Jobs Sun …" at bounding box center [218, 188] width 437 height 284
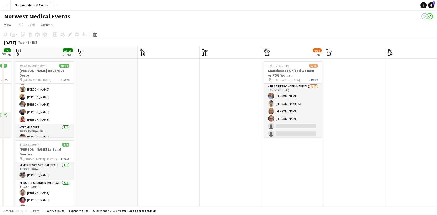
scroll to position [0, 248]
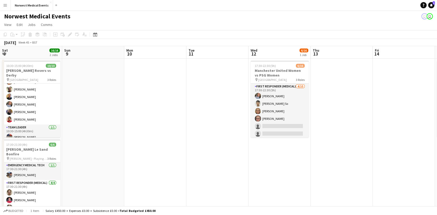
drag, startPoint x: 398, startPoint y: 115, endPoint x: 195, endPoint y: 118, distance: 203.0
click at [195, 118] on app-calendar-viewport "Tue 4 Wed 5 Thu 6 Fri 7 7/7 1 Job Sat 8 16/16 2 Jobs Sun 9 Mon 10 Tue 11 Wed 12…" at bounding box center [218, 188] width 437 height 284
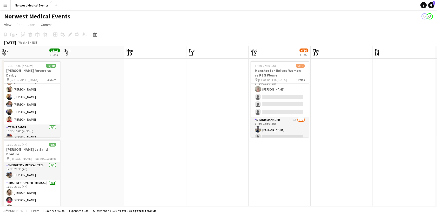
scroll to position [97, 0]
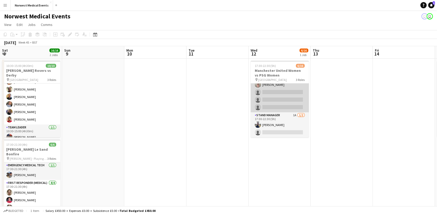
click at [281, 99] on app-card-role "Senior Responder (FREC 4 or Above) 1A 1/4 17:30-22:30 (5h) Keith Russell single…" at bounding box center [280, 92] width 58 height 40
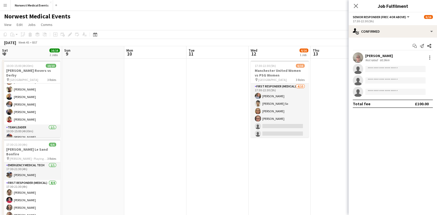
scroll to position [0, 204]
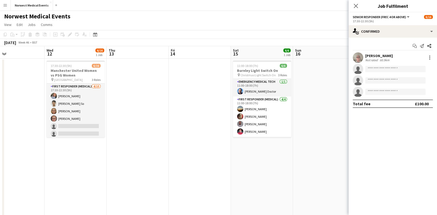
drag, startPoint x: 329, startPoint y: 131, endPoint x: 125, endPoint y: 135, distance: 204.1
click at [125, 135] on app-calendar-viewport "Sat 8 16/16 2 Jobs Sun 9 Mon 10 Tue 11 Wed 12 6/16 1 Job Thu 13 Fri 14 Sat 15 6…" at bounding box center [218, 188] width 437 height 284
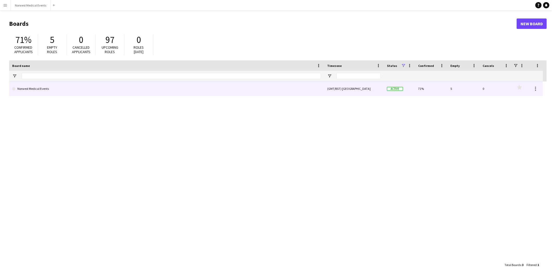
click at [128, 89] on link "Norwest Medical Events" at bounding box center [166, 88] width 309 height 15
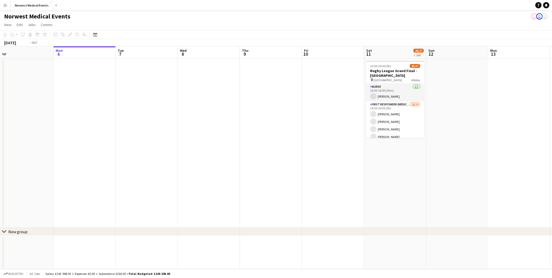
drag, startPoint x: 28, startPoint y: 169, endPoint x: 345, endPoint y: 177, distance: 317.2
click at [456, 196] on app-calendar-viewport "Fri 3 Sat 4 36/37 2 Jobs Sun 5 Mon 6 Tue 7 Wed 8 Thu 9 Fri 10 Sat 11 26/27 1 Jo…" at bounding box center [276, 157] width 552 height 222
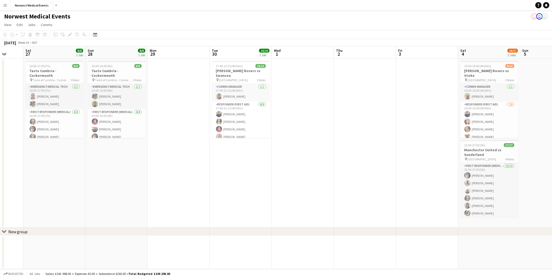
drag, startPoint x: 268, startPoint y: 200, endPoint x: 494, endPoint y: 207, distance: 226.2
click at [494, 207] on app-calendar-viewport "Thu 25 Fri 26 Sat 27 8/8 1 Job Sun 28 8/8 1 Job Mon 29 Tue 30 10/10 1 Job Wed 1…" at bounding box center [276, 157] width 552 height 222
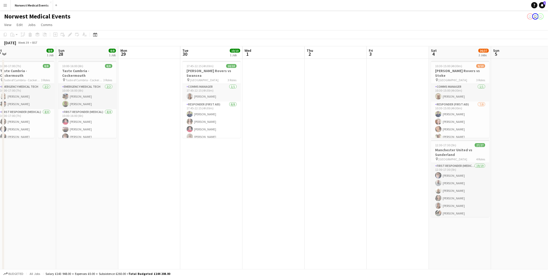
scroll to position [0, 209]
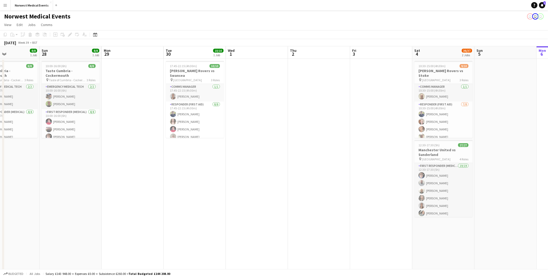
drag, startPoint x: 456, startPoint y: 205, endPoint x: 158, endPoint y: 205, distance: 298.6
click at [158, 205] on app-calendar-viewport "Wed 24 5/5 1 Job Thu 25 Fri 26 Sat 27 8/8 1 Job Sun 28 8/8 1 Job Mon 29 Tue 30 …" at bounding box center [274, 188] width 548 height 284
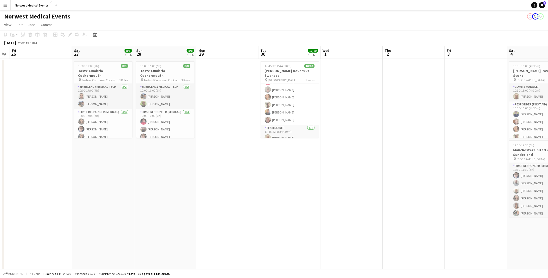
scroll to position [0, 111]
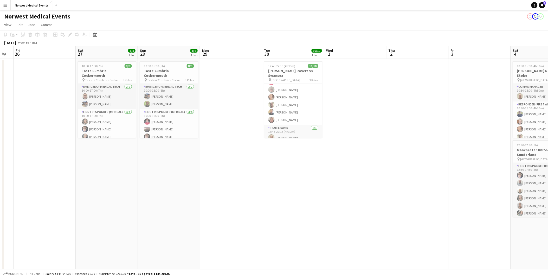
drag, startPoint x: 81, startPoint y: 182, endPoint x: 180, endPoint y: 204, distance: 100.7
click at [180, 204] on app-calendar-viewport "Wed 24 5/5 1 Job Thu 25 Fri 26 Sat 27 8/8 1 Job Sun 28 8/8 1 Job Mon 29 Tue 30 …" at bounding box center [274, 188] width 548 height 284
click at [117, 114] on app-card-role "First Responder (Medical) [DATE] 10:00-17:00 (7h) [PERSON_NAME] [PERSON_NAME] […" at bounding box center [107, 129] width 58 height 40
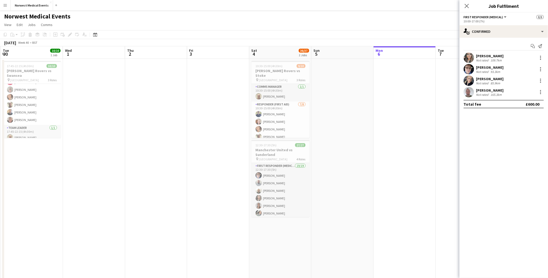
scroll to position [0, 166]
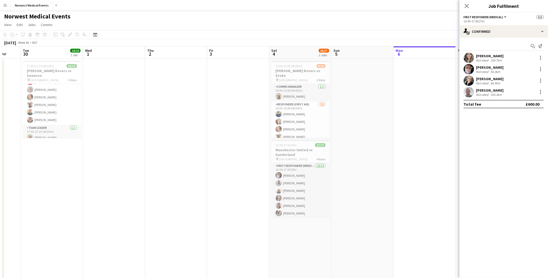
drag, startPoint x: 174, startPoint y: 192, endPoint x: 157, endPoint y: 190, distance: 16.5
click at [157, 190] on app-calendar-viewport "Sat 27 8/8 1 Job Sun 28 8/8 1 Job Mon 29 Tue 30 10/10 1 Job Wed 1 Thu 2 Fri 3 S…" at bounding box center [274, 188] width 548 height 284
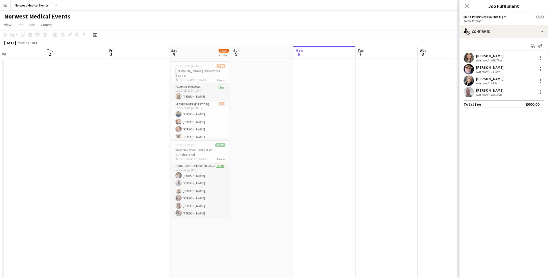
drag, startPoint x: 354, startPoint y: 175, endPoint x: 289, endPoint y: 186, distance: 65.9
click at [289, 186] on app-calendar-viewport "Sun 28 8/8 1 Job Mon 29 Tue 30 10/10 1 Job Wed 1 Thu 2 Fri 3 Sat 4 36/37 2 Jobs…" at bounding box center [274, 188] width 548 height 284
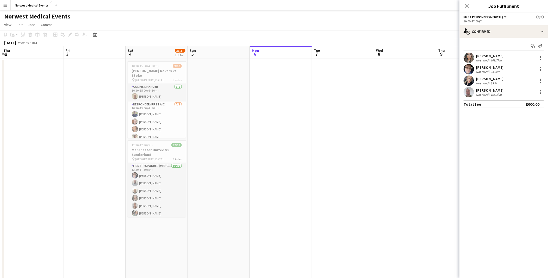
drag, startPoint x: 346, startPoint y: 213, endPoint x: 296, endPoint y: 215, distance: 49.4
click at [227, 217] on app-calendar-viewport "Mon 29 Tue 30 10/10 1 Job Wed 1 Thu 2 Fri 3 Sat 4 36/37 2 Jobs Sun 5 Mon 6 Tue …" at bounding box center [274, 188] width 548 height 284
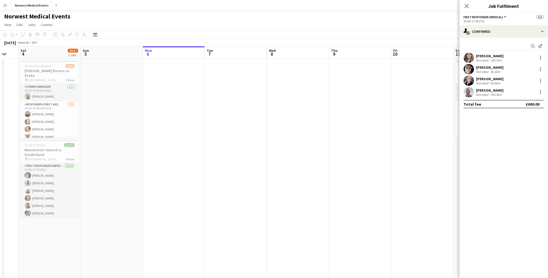
scroll to position [0, 185]
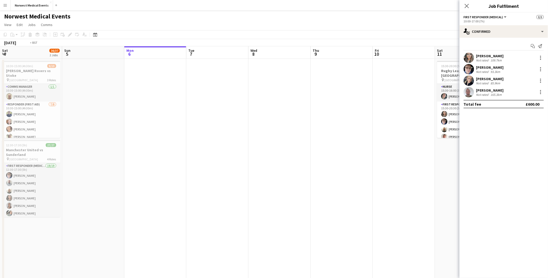
drag, startPoint x: 370, startPoint y: 213, endPoint x: 204, endPoint y: 213, distance: 166.1
click at [204, 213] on app-calendar-viewport "Wed 1 Thu 2 Fri 3 Sat 4 36/37 2 Jobs Sun 5 Mon 6 Tue 7 Wed 8 Thu 9 Fri 10 Sat 1…" at bounding box center [274, 188] width 548 height 284
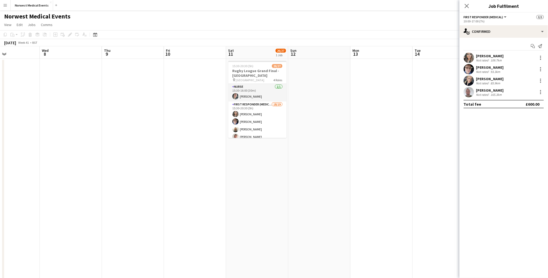
drag, startPoint x: 411, startPoint y: 178, endPoint x: 113, endPoint y: 161, distance: 298.1
click at [113, 161] on app-calendar-viewport "Sat 4 36/37 2 Jobs Sun 5 Mon 6 Tue 7 Wed 8 Thu 9 Fri 10 Sat 11 26/27 1 Job Sun …" at bounding box center [274, 188] width 548 height 284
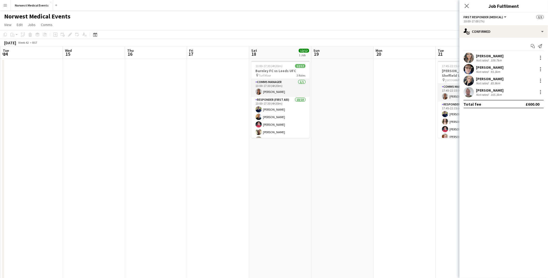
drag, startPoint x: 218, startPoint y: 172, endPoint x: 137, endPoint y: 172, distance: 81.6
click at [137, 172] on app-calendar-viewport "Sat 11 26/27 1 Job Sun 12 Mon 13 Tue 14 Wed 15 Thu 16 Fri 17 Sat 18 12/12 1 Job…" at bounding box center [274, 188] width 548 height 284
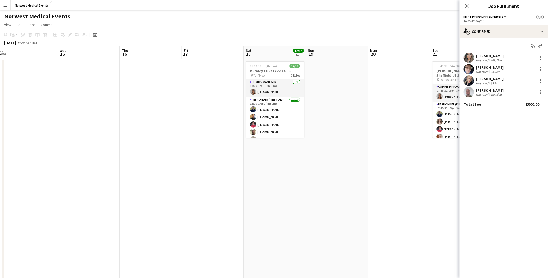
drag, startPoint x: 350, startPoint y: 171, endPoint x: 146, endPoint y: 159, distance: 203.8
click at [146, 159] on app-calendar-viewport "Sun 12 Mon 13 Tue 14 Wed 15 Thu 16 Fri 17 Sat 18 12/12 1 Job Sun 19 Mon 20 Tue …" at bounding box center [274, 188] width 548 height 284
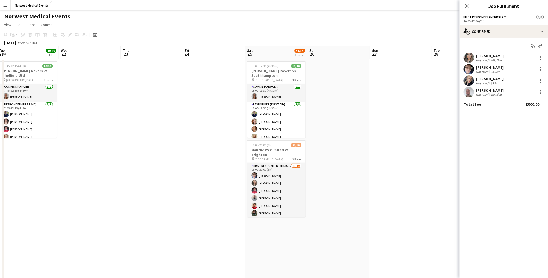
drag, startPoint x: 378, startPoint y: 162, endPoint x: 214, endPoint y: 164, distance: 163.5
click at [214, 164] on app-calendar-viewport "Sat 18 12/12 1 Job Sun 19 Mon 20 Tue 21 10/10 1 Job Wed 22 Thu 23 Fri 24 Sat 25…" at bounding box center [274, 188] width 548 height 284
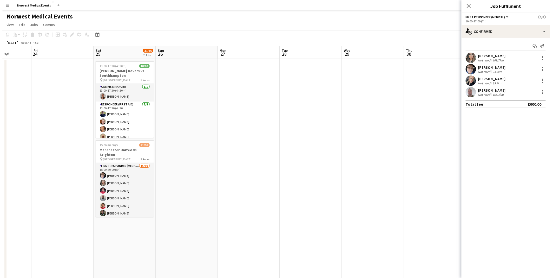
scroll to position [0, 214]
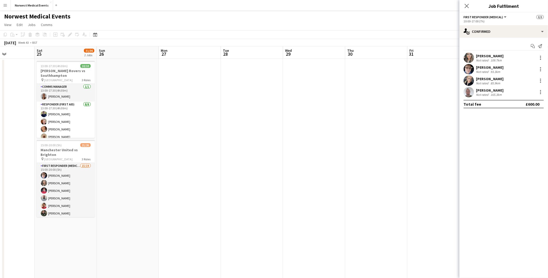
drag, startPoint x: 366, startPoint y: 127, endPoint x: 205, endPoint y: 128, distance: 161.2
click at [205, 128] on app-calendar-viewport "Tue 21 10/10 1 Job Wed 22 Thu 23 Fri 24 Sat 25 31/36 2 Jobs Sun 26 Mon 27 Tue 2…" at bounding box center [274, 188] width 548 height 284
click at [464, 9] on div "Close pop-in" at bounding box center [466, 6] width 15 height 12
click at [464, 7] on icon "Close pop-in" at bounding box center [466, 5] width 5 height 5
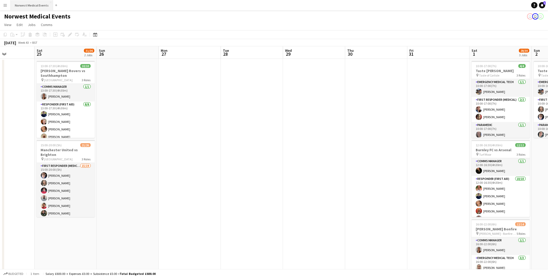
click at [18, 9] on button "Norwest Medical Events Close" at bounding box center [32, 5] width 42 height 10
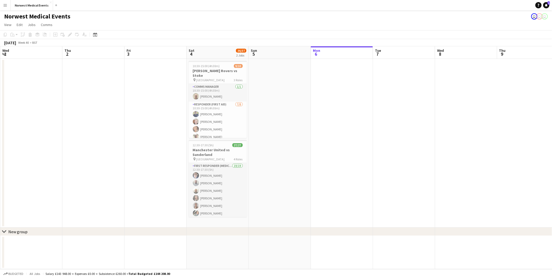
scroll to position [0, 164]
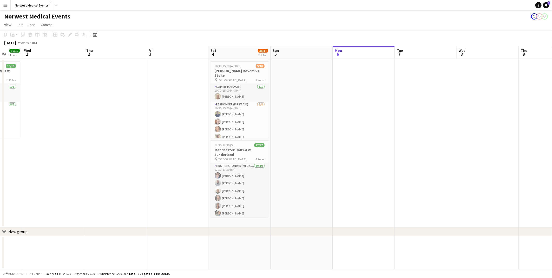
click at [389, 181] on app-calendar-viewport "Sun 28 8/8 1 Job Mon 29 Tue 30 10/10 1 Job Wed 1 Thu 2 Fri 3 Sat 4 36/37 2 Jobs…" at bounding box center [276, 157] width 552 height 222
